Goal: Task Accomplishment & Management: Complete application form

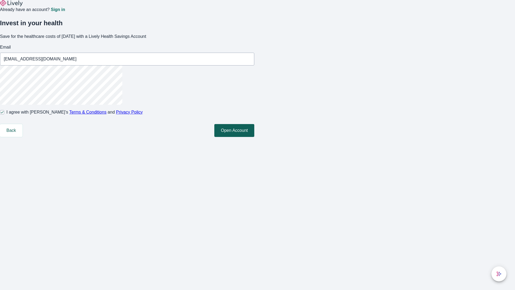
click at [254, 137] on button "Open Account" at bounding box center [234, 130] width 40 height 13
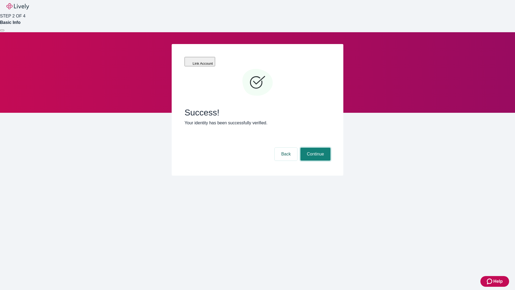
click at [315, 147] on button "Continue" at bounding box center [315, 153] width 30 height 13
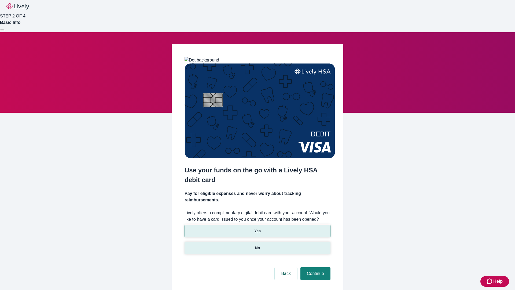
click at [257, 245] on p "No" at bounding box center [257, 248] width 5 height 6
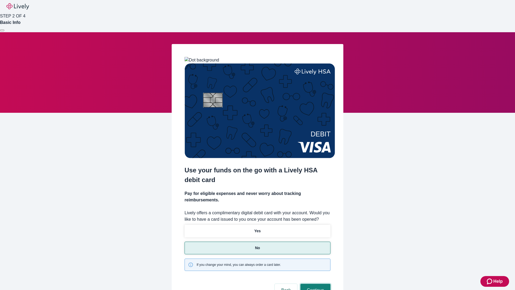
click at [315, 283] on button "Continue" at bounding box center [315, 289] width 30 height 13
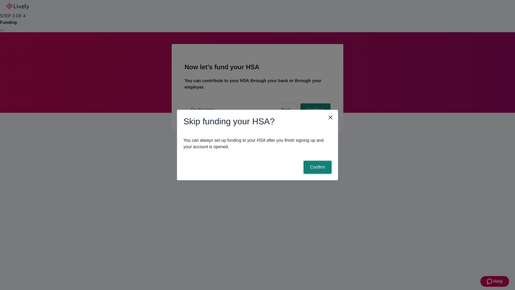
click at [317, 167] on button "Confirm" at bounding box center [318, 167] width 28 height 13
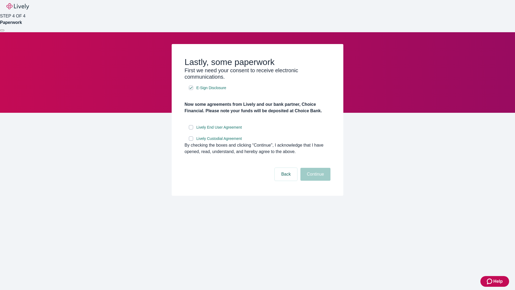
click at [191, 129] on input "Lively End User Agreement" at bounding box center [191, 127] width 4 height 4
checkbox input "true"
click at [191, 141] on input "Lively Custodial Agreement" at bounding box center [191, 138] width 4 height 4
checkbox input "true"
click at [315, 180] on button "Continue" at bounding box center [315, 174] width 30 height 13
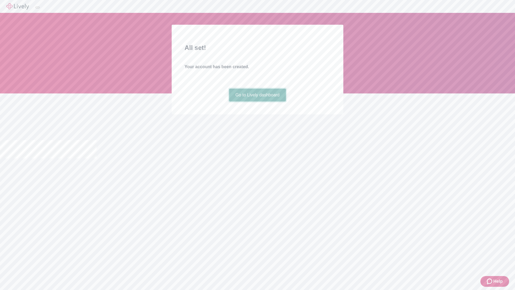
click at [257, 101] on link "Go to Lively dashboard" at bounding box center [257, 94] width 57 height 13
